Goal: Check status: Check status

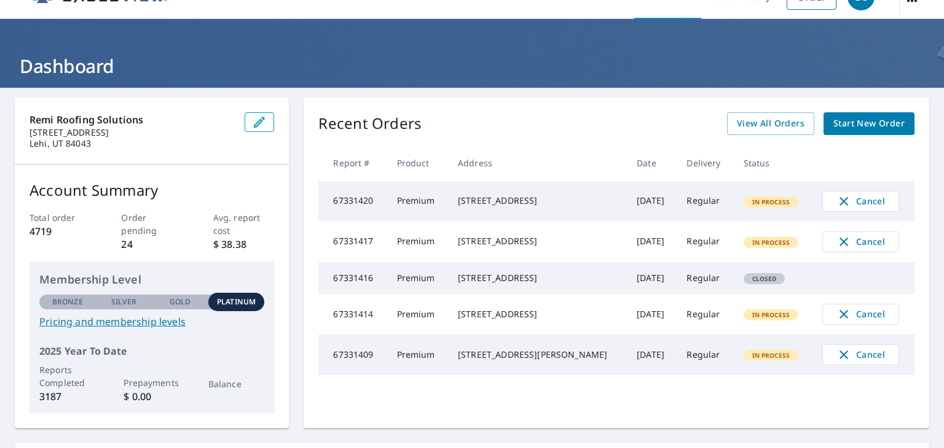
scroll to position [23, 0]
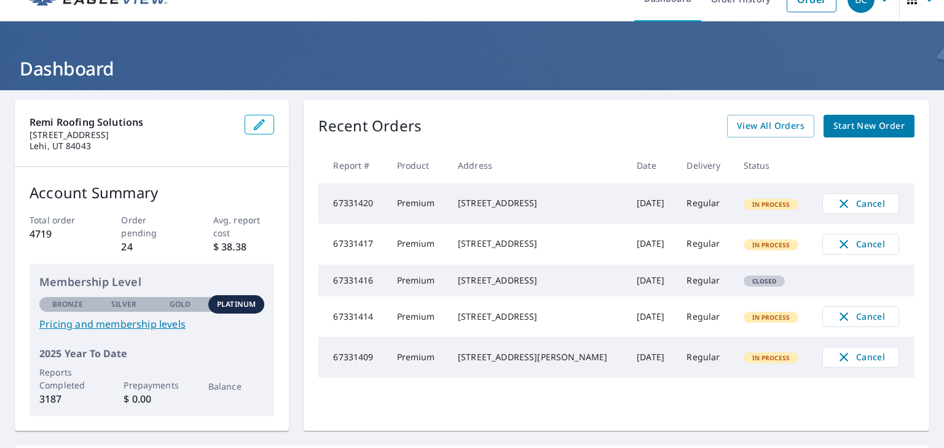
click at [753, 111] on div "Recent Orders View All Orders Start New Order Report # Product Address Date Del…" at bounding box center [615, 265] width 625 height 331
click at [756, 120] on span "View All Orders" at bounding box center [771, 126] width 68 height 15
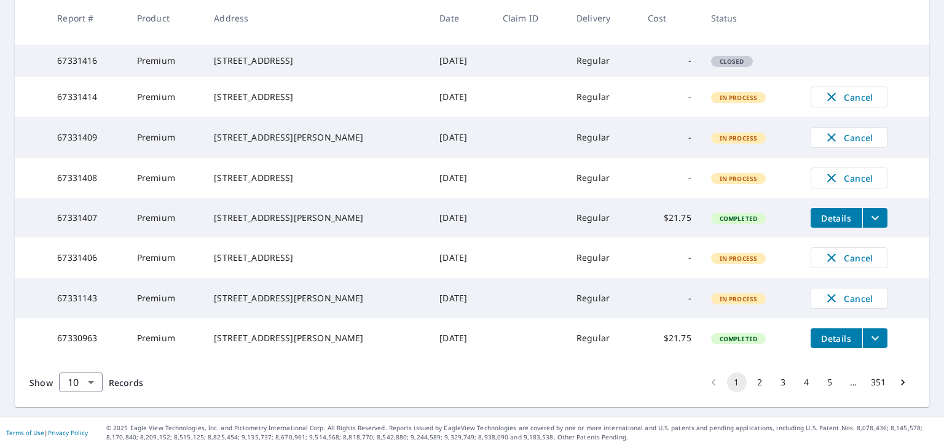
scroll to position [330, 0]
click at [750, 393] on button "2" at bounding box center [760, 383] width 20 height 20
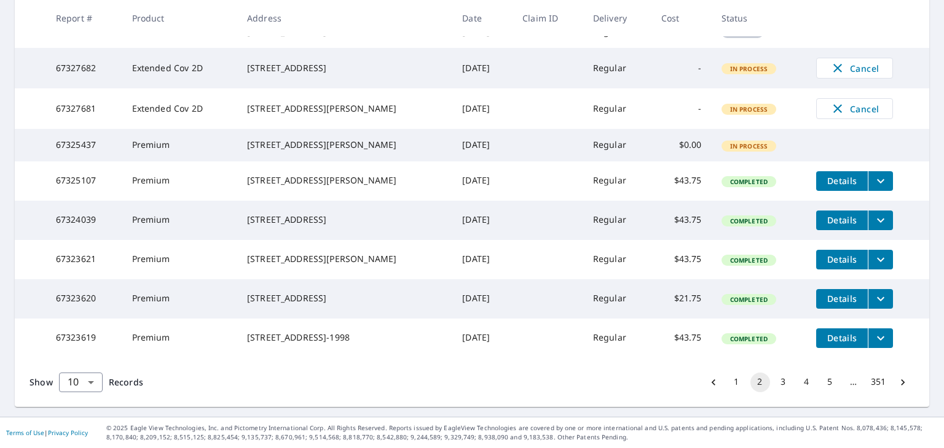
scroll to position [356, 0]
click at [727, 391] on button "1" at bounding box center [737, 383] width 20 height 20
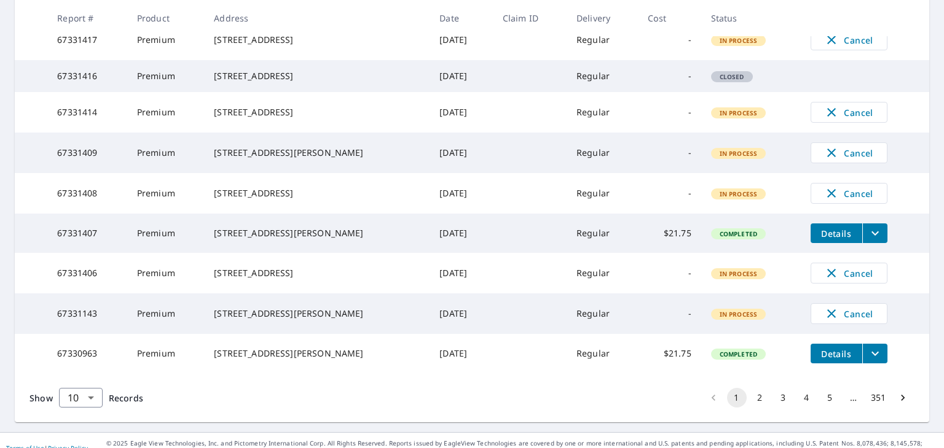
scroll to position [307, 0]
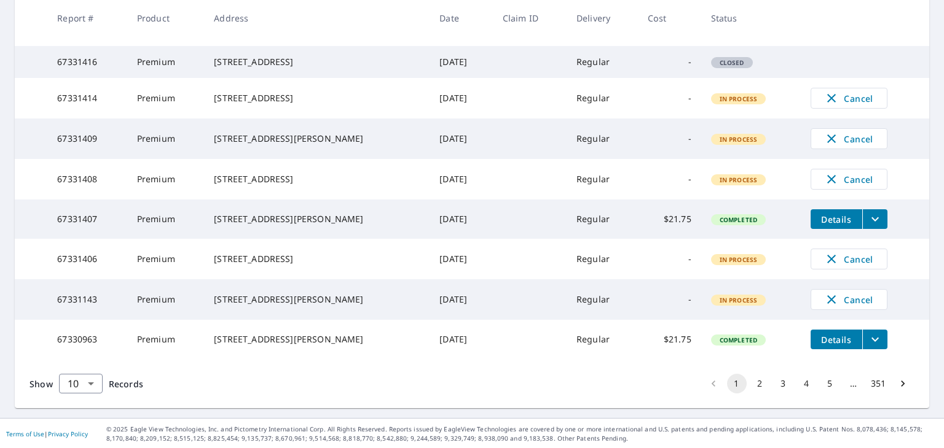
click at [751, 394] on button "2" at bounding box center [760, 384] width 20 height 20
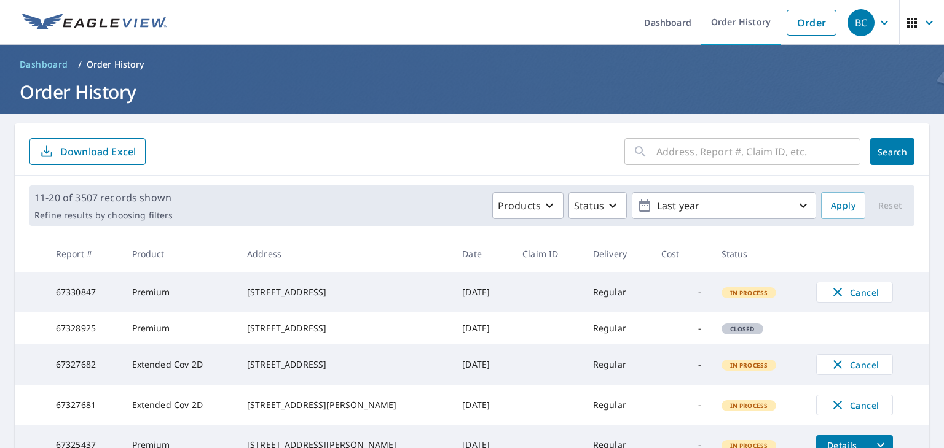
scroll to position [123, 0]
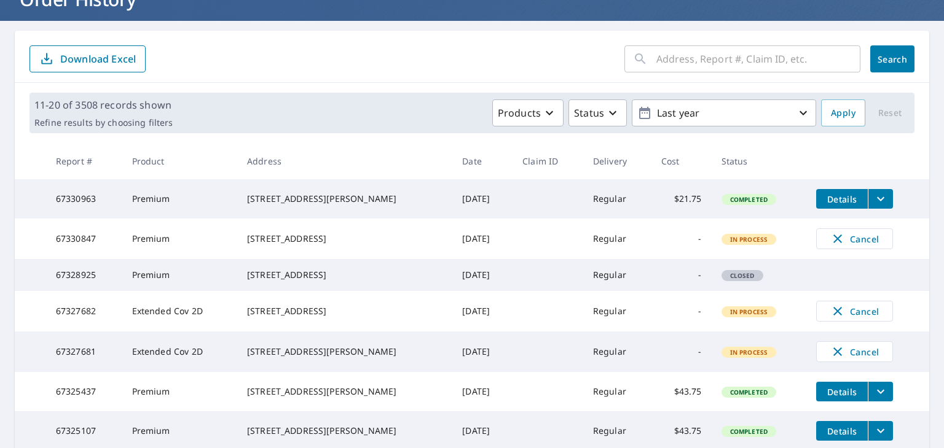
scroll to position [123, 0]
